Goal: Information Seeking & Learning: Learn about a topic

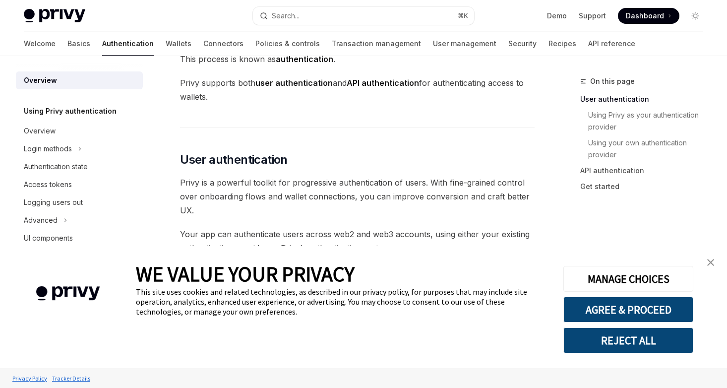
scroll to position [124, 0]
click at [588, 318] on button "AGREE & PROCEED" at bounding box center [628, 310] width 130 height 26
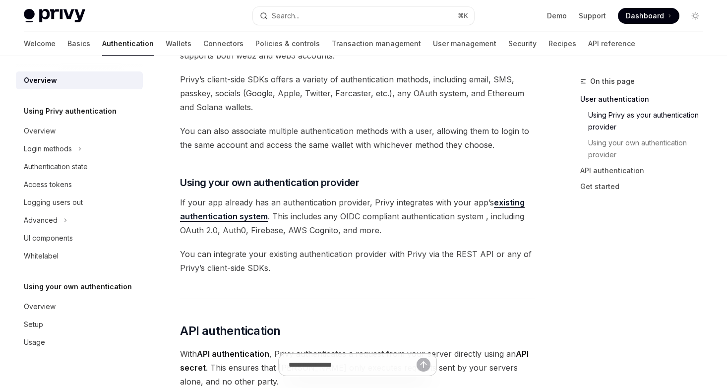
scroll to position [405, 0]
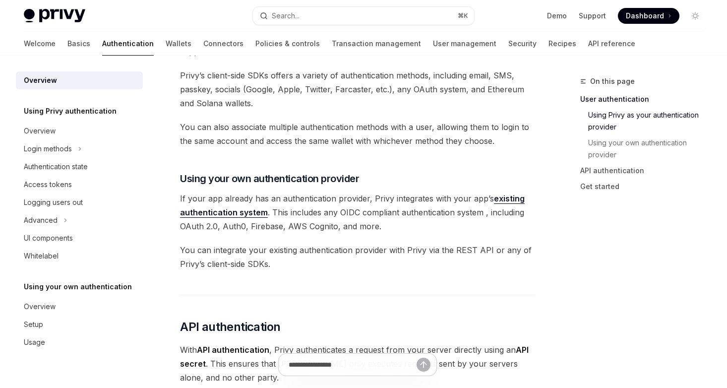
click at [610, 127] on link "Using Privy as your authentication provider" at bounding box center [649, 121] width 123 height 28
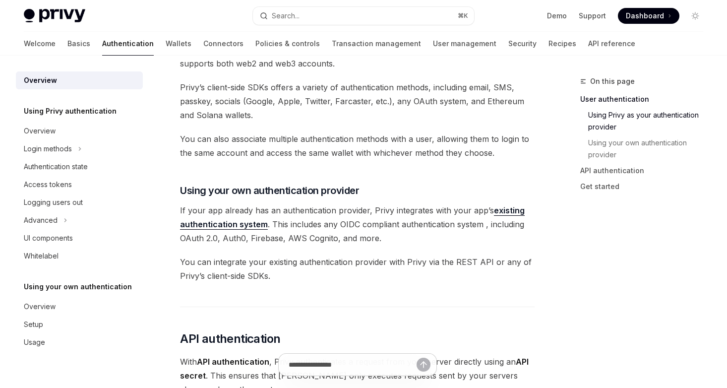
scroll to position [405, 0]
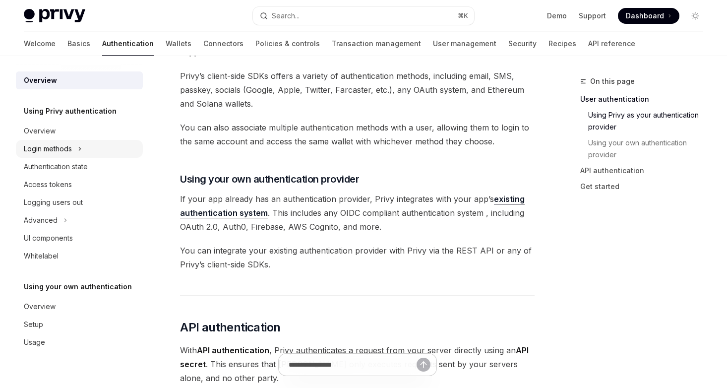
click at [60, 154] on div "Login methods" at bounding box center [48, 149] width 48 height 12
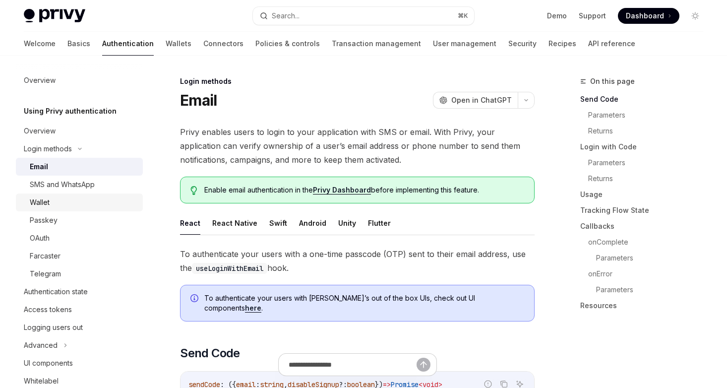
click at [45, 196] on div "Wallet" at bounding box center [40, 202] width 20 height 12
type textarea "*"
